Goal: Check status: Check status

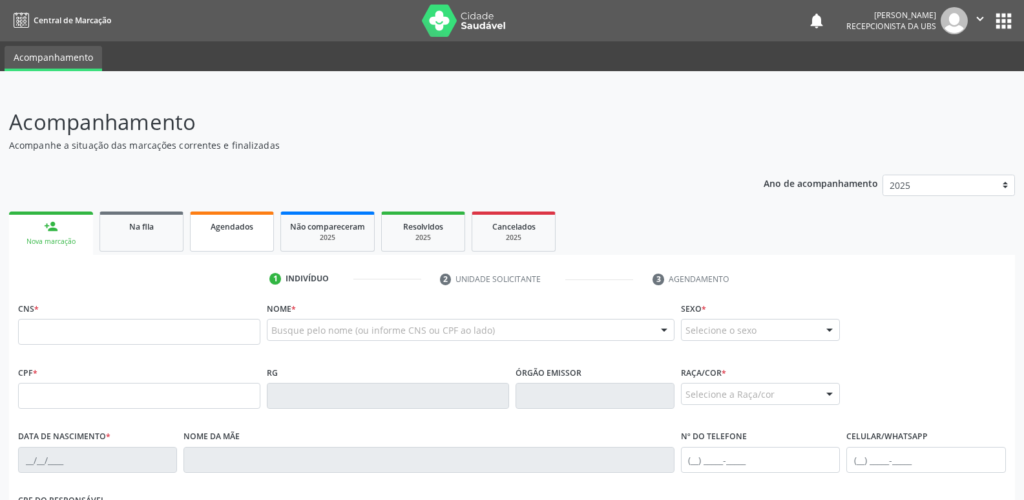
click at [229, 235] on link "Agendados" at bounding box center [232, 231] width 84 height 40
click at [224, 233] on link "Agendados" at bounding box center [232, 231] width 84 height 40
